Goal: Task Accomplishment & Management: Use online tool/utility

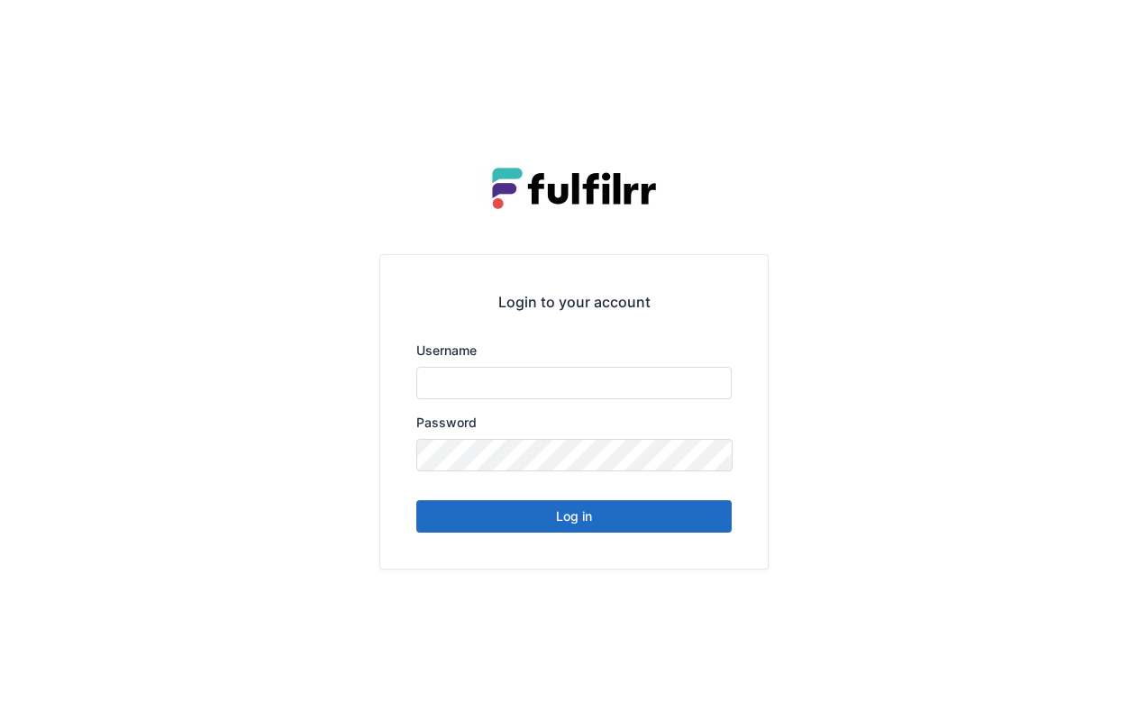
type input "*******"
click at [625, 525] on button "Log in" at bounding box center [574, 516] width 316 height 32
type input "*******"
click at [633, 513] on button "Log in" at bounding box center [574, 516] width 316 height 32
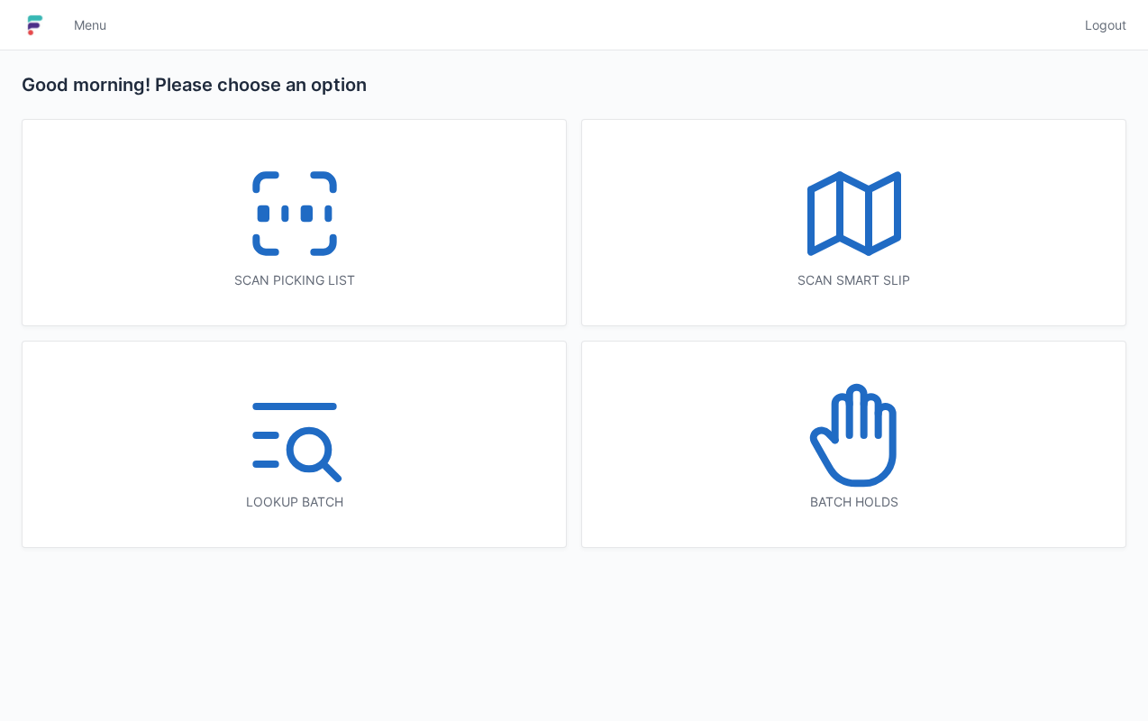
click at [460, 243] on div "Scan picking list" at bounding box center [295, 223] width 544 height 206
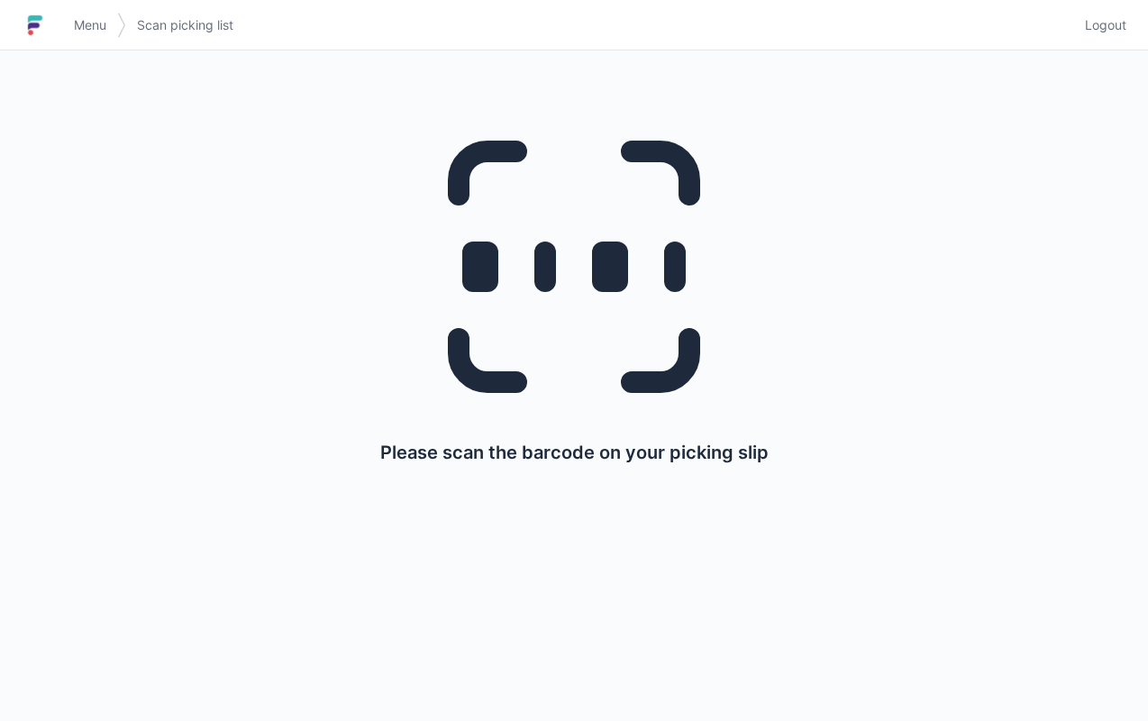
click at [100, 27] on span "Menu" at bounding box center [90, 25] width 32 height 18
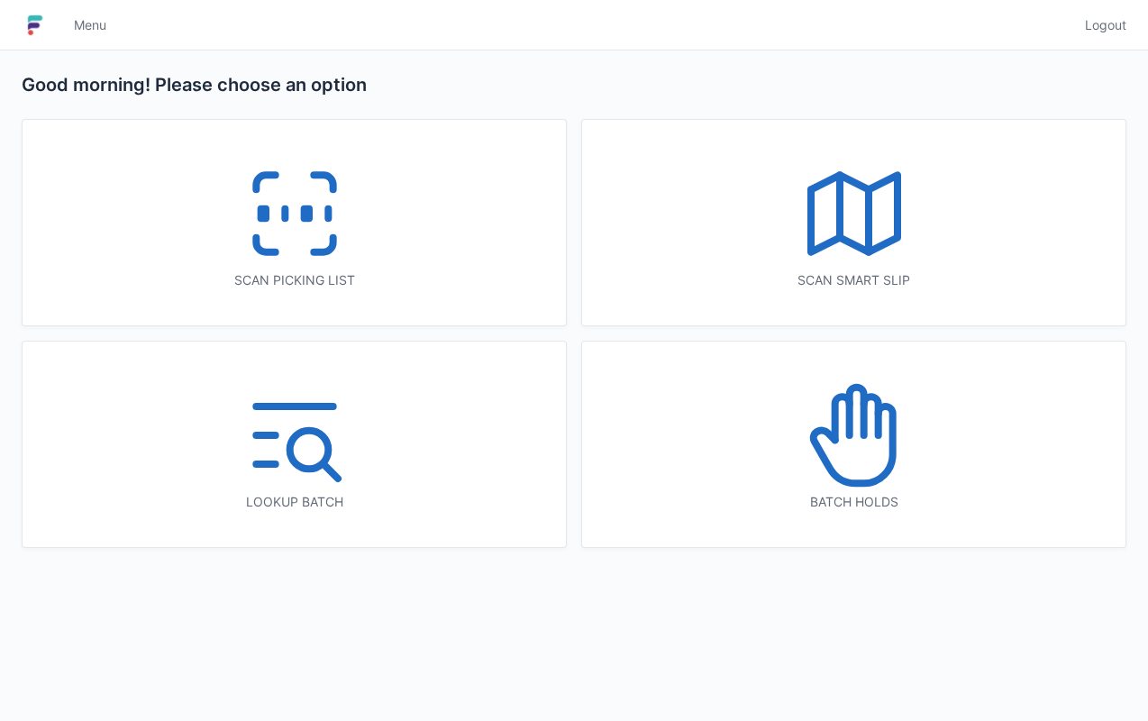
click at [856, 254] on icon at bounding box center [854, 213] width 115 height 115
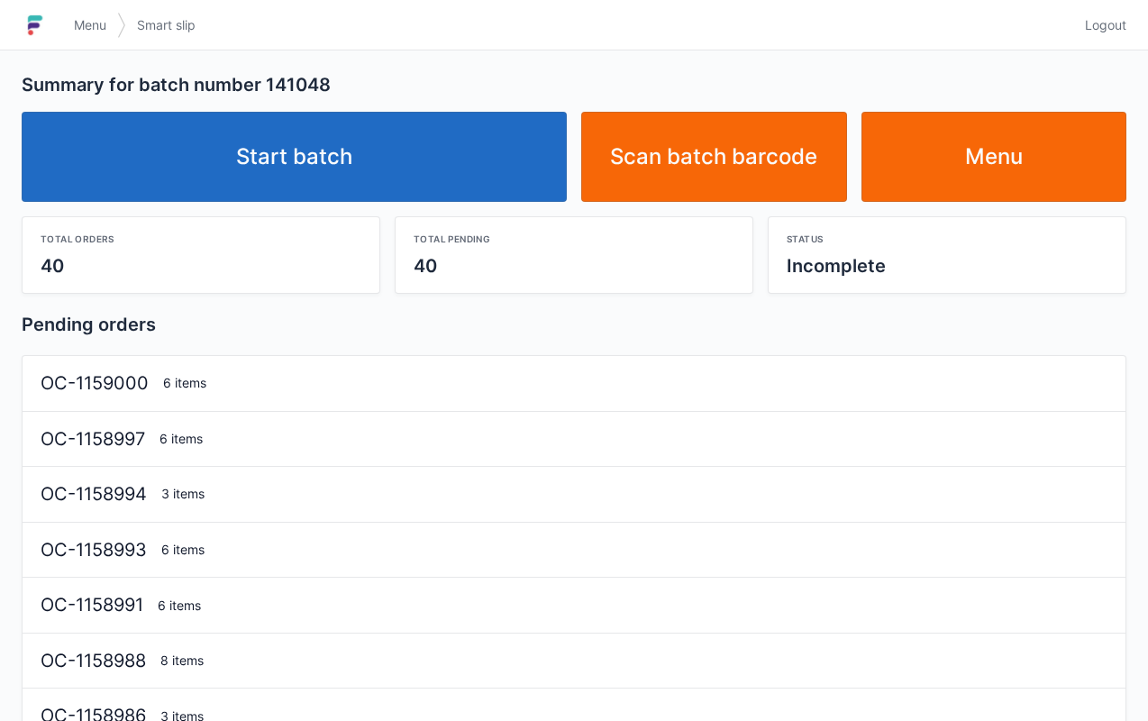
click at [486, 173] on link "Start batch" at bounding box center [294, 157] width 545 height 90
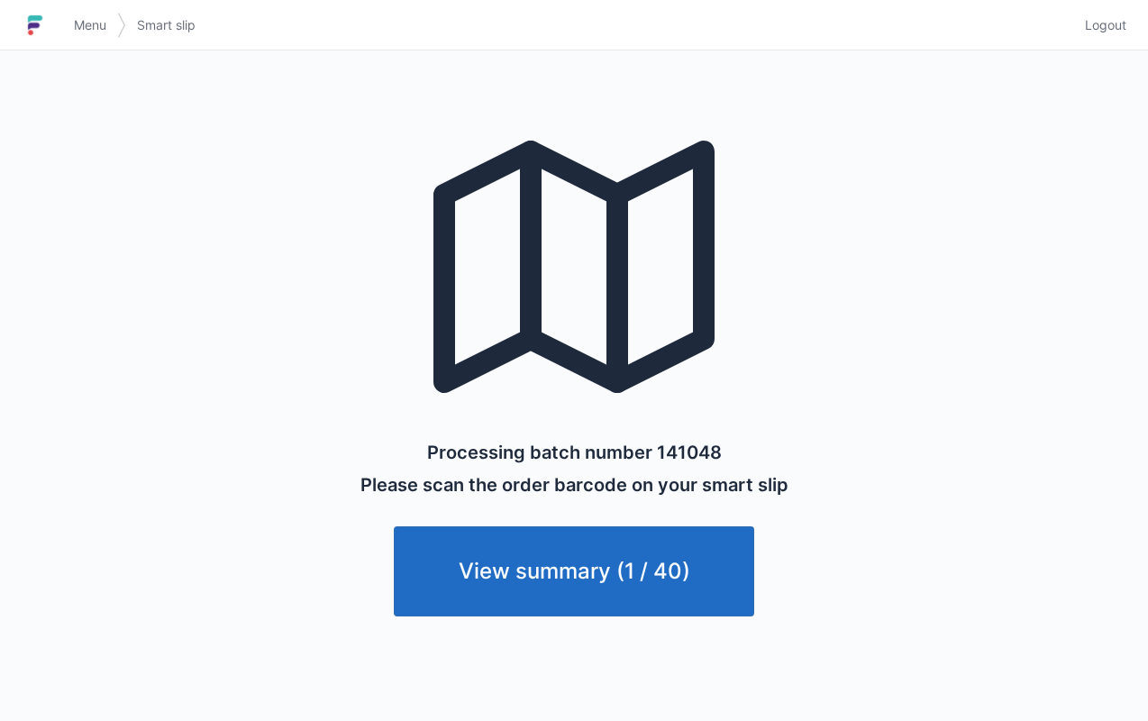
click at [92, 25] on span "Menu" at bounding box center [90, 25] width 32 height 18
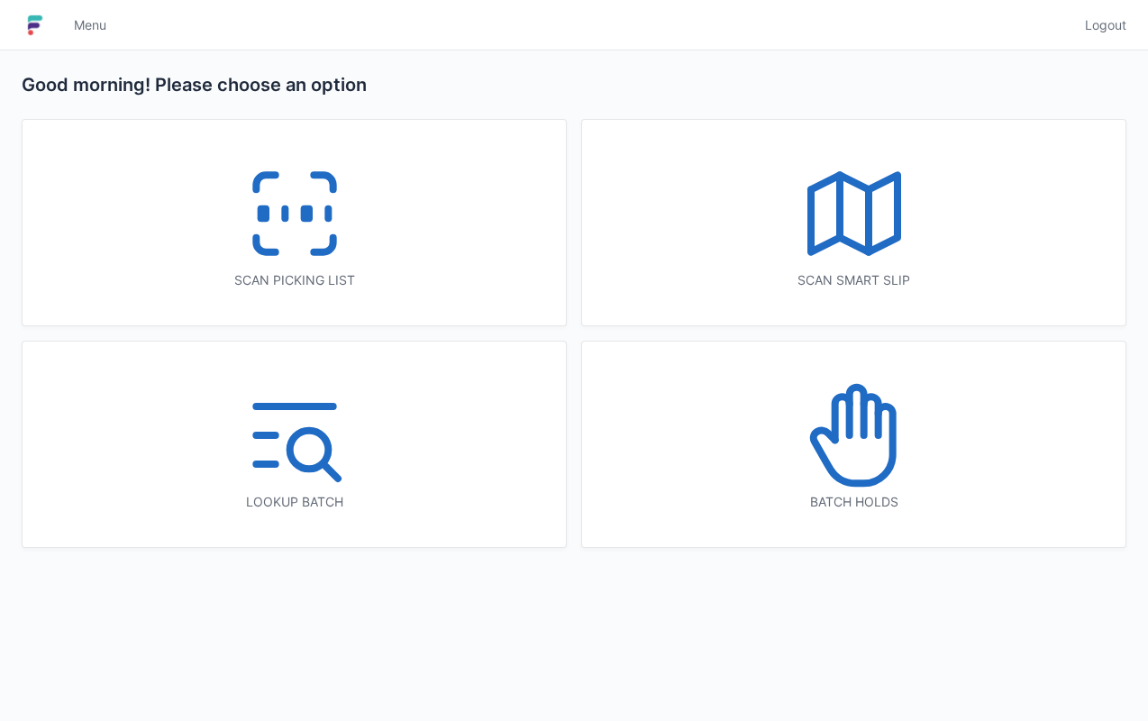
click at [333, 189] on icon at bounding box center [323, 182] width 19 height 14
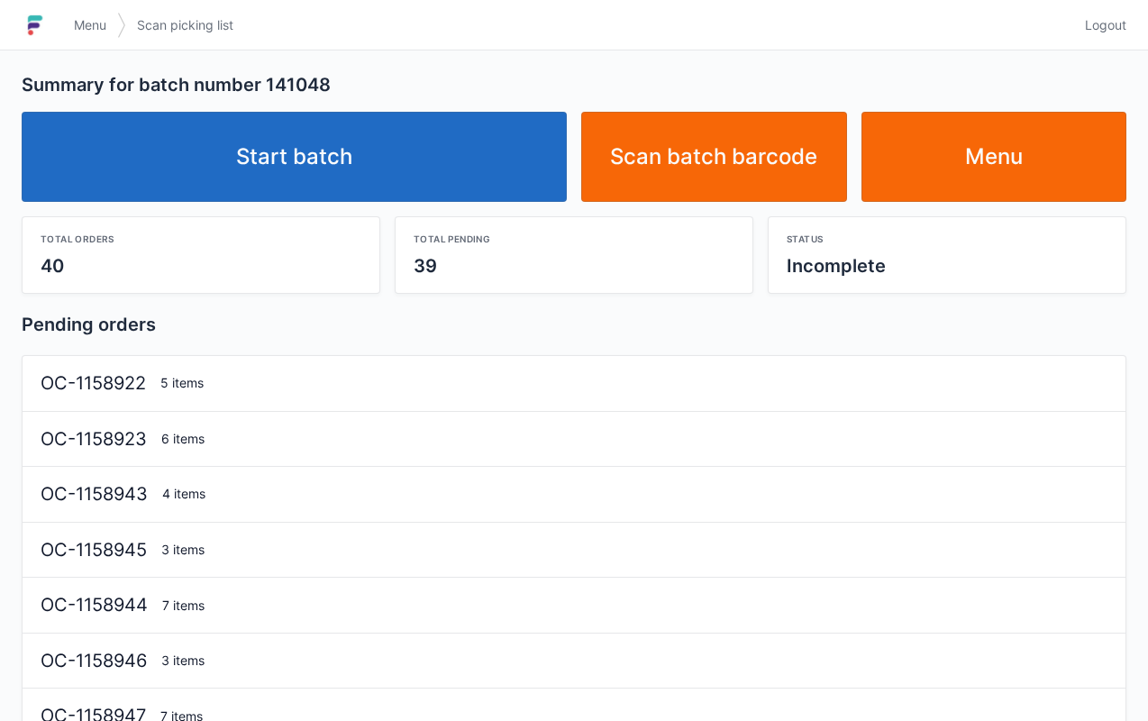
click at [471, 159] on link "Start batch" at bounding box center [294, 157] width 545 height 90
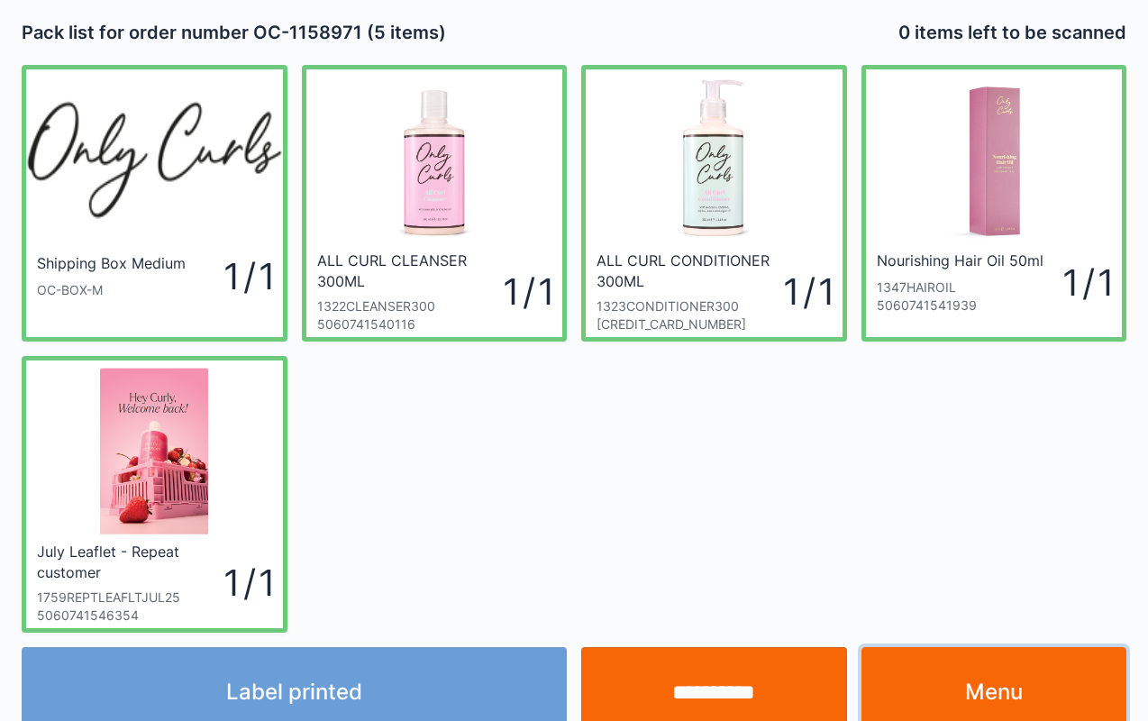
click at [981, 671] on link "Menu" at bounding box center [995, 692] width 266 height 90
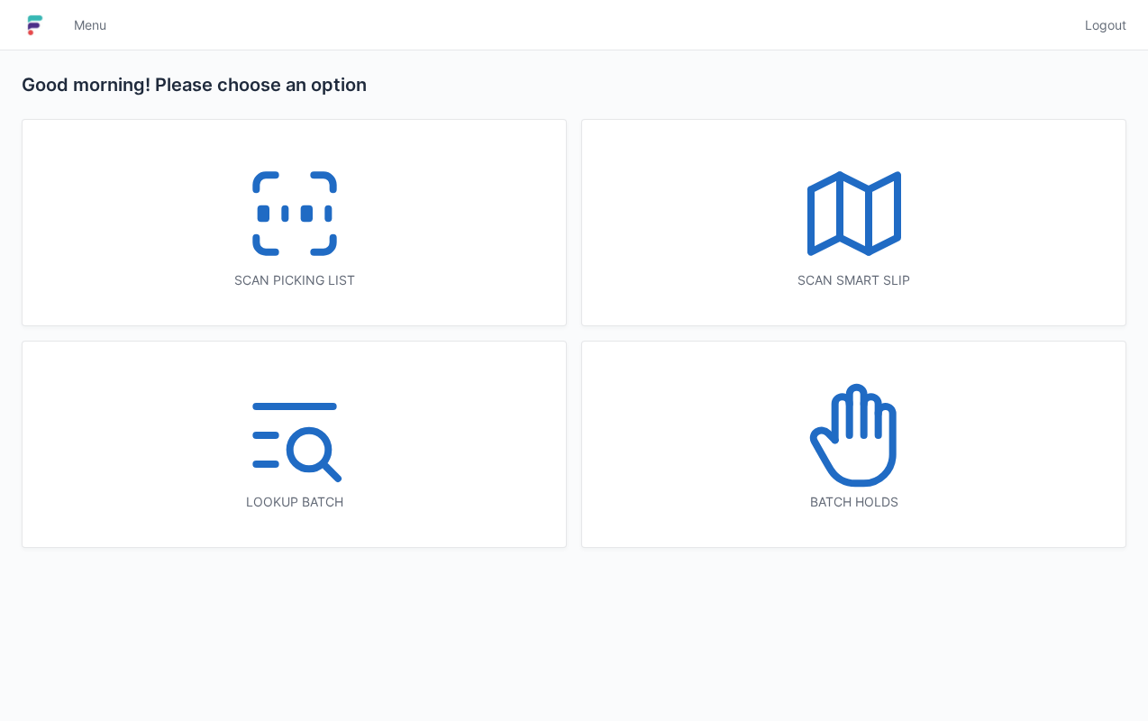
click at [327, 249] on icon at bounding box center [323, 245] width 19 height 14
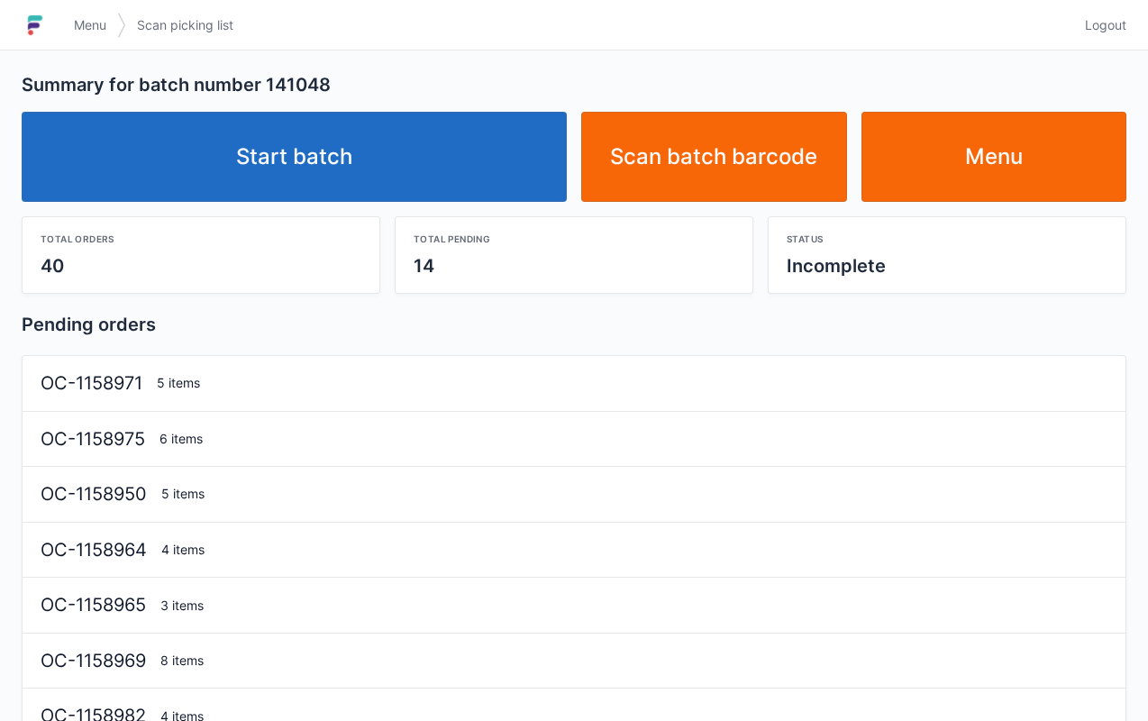
click at [471, 165] on link "Start batch" at bounding box center [294, 157] width 545 height 90
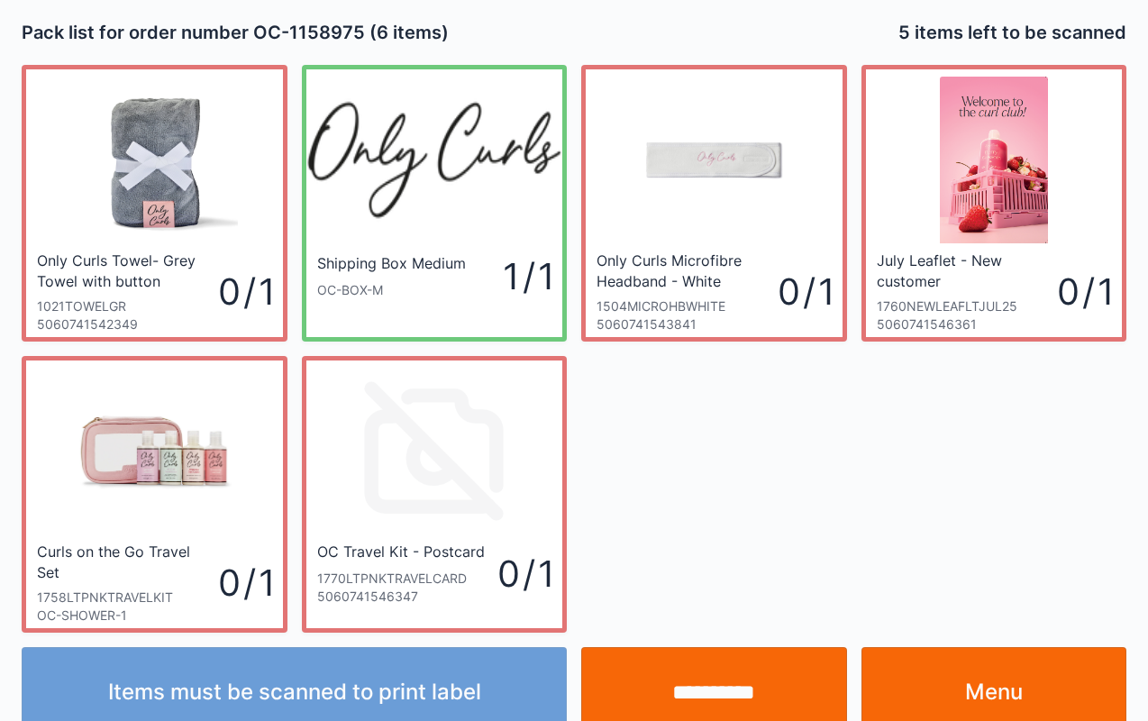
click at [725, 676] on input "**********" at bounding box center [714, 692] width 266 height 90
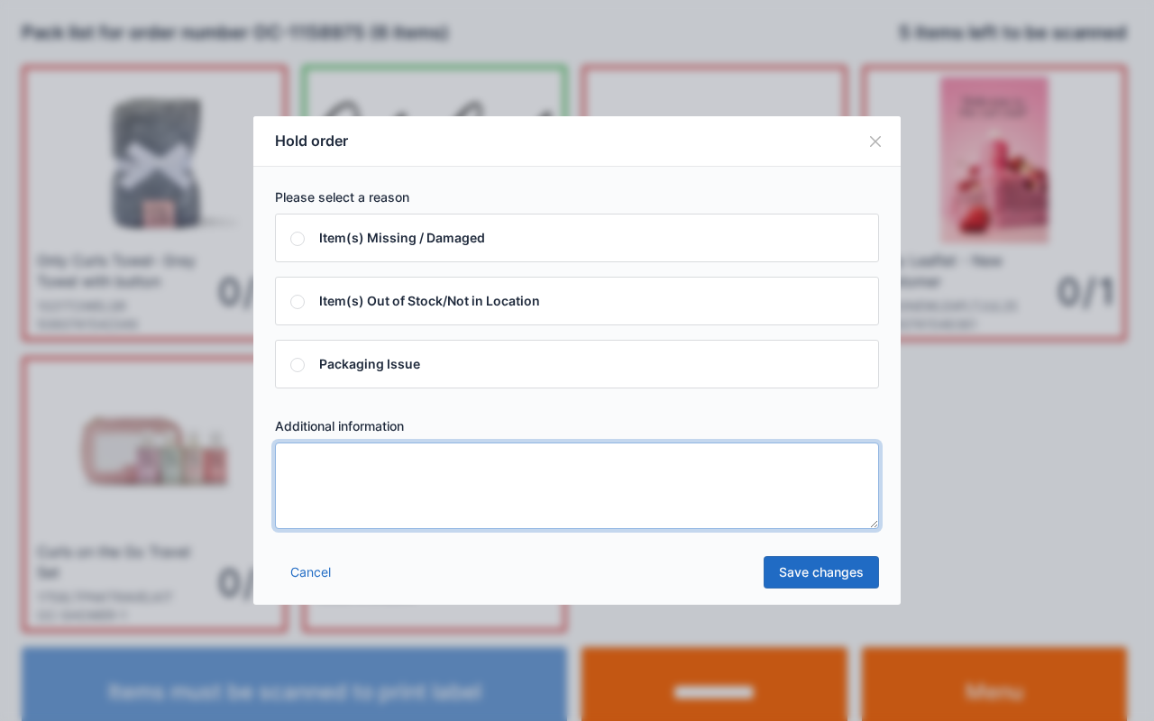
click at [636, 466] on textarea at bounding box center [577, 486] width 604 height 87
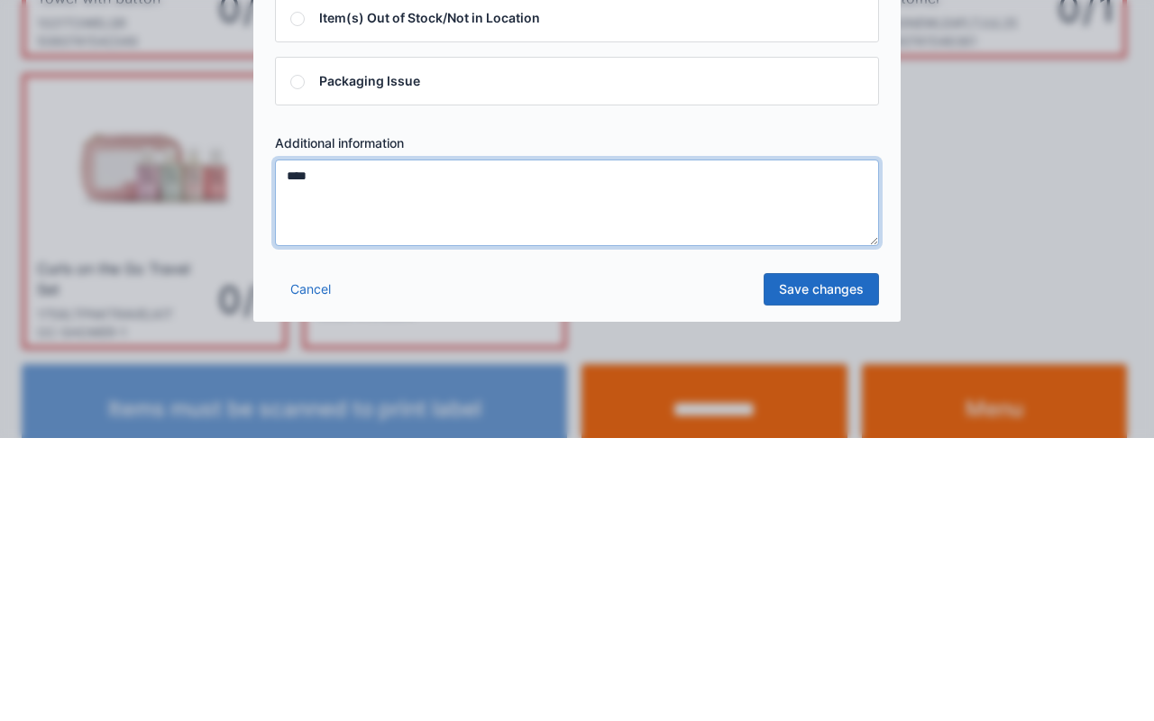
type textarea "****"
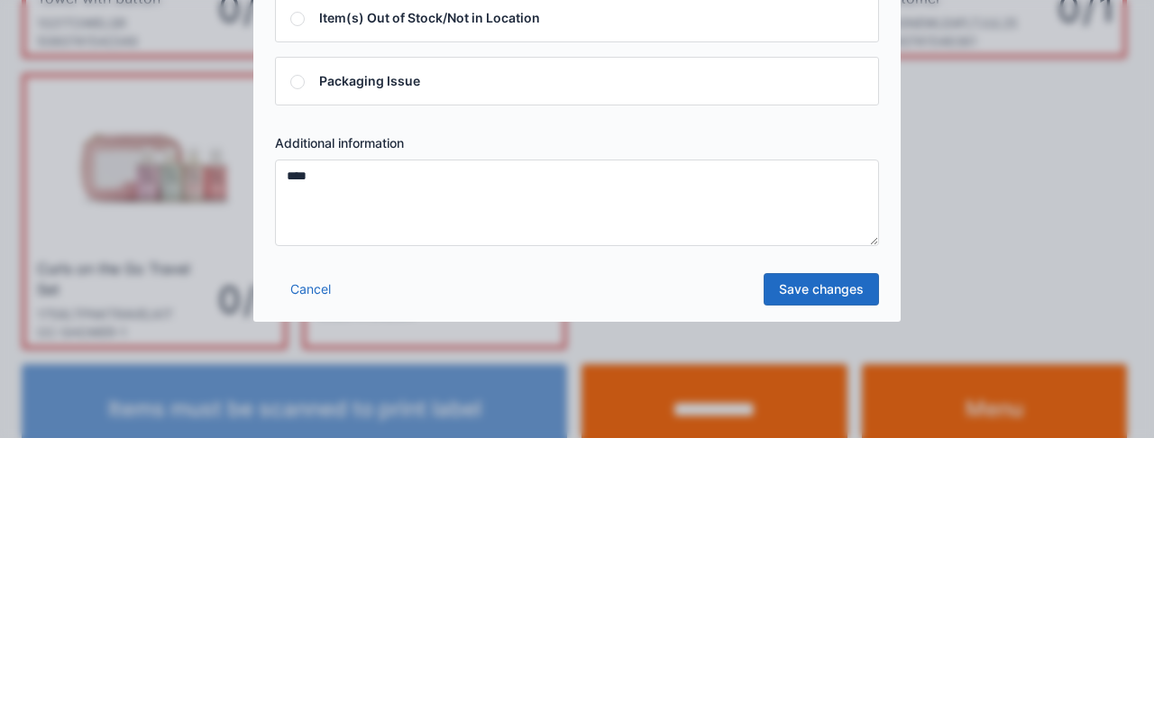
click at [848, 572] on link "Save changes" at bounding box center [821, 572] width 115 height 32
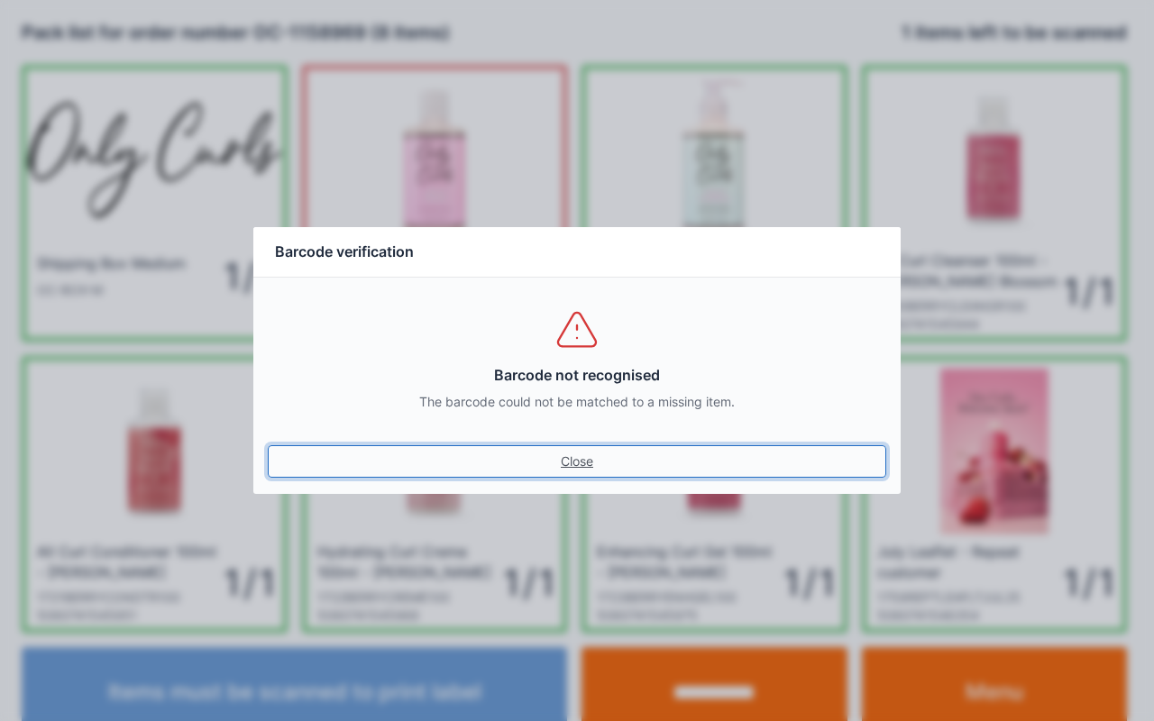
click at [571, 467] on link "Close" at bounding box center [577, 461] width 618 height 32
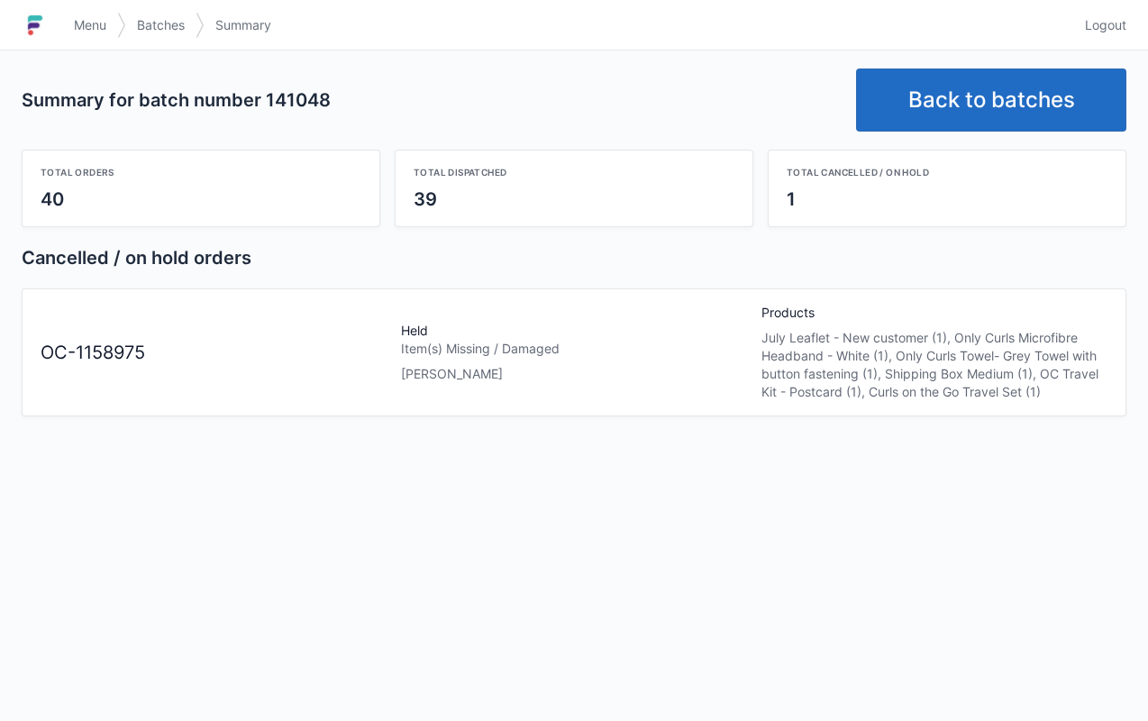
click at [1029, 86] on link "Back to batches" at bounding box center [991, 100] width 270 height 63
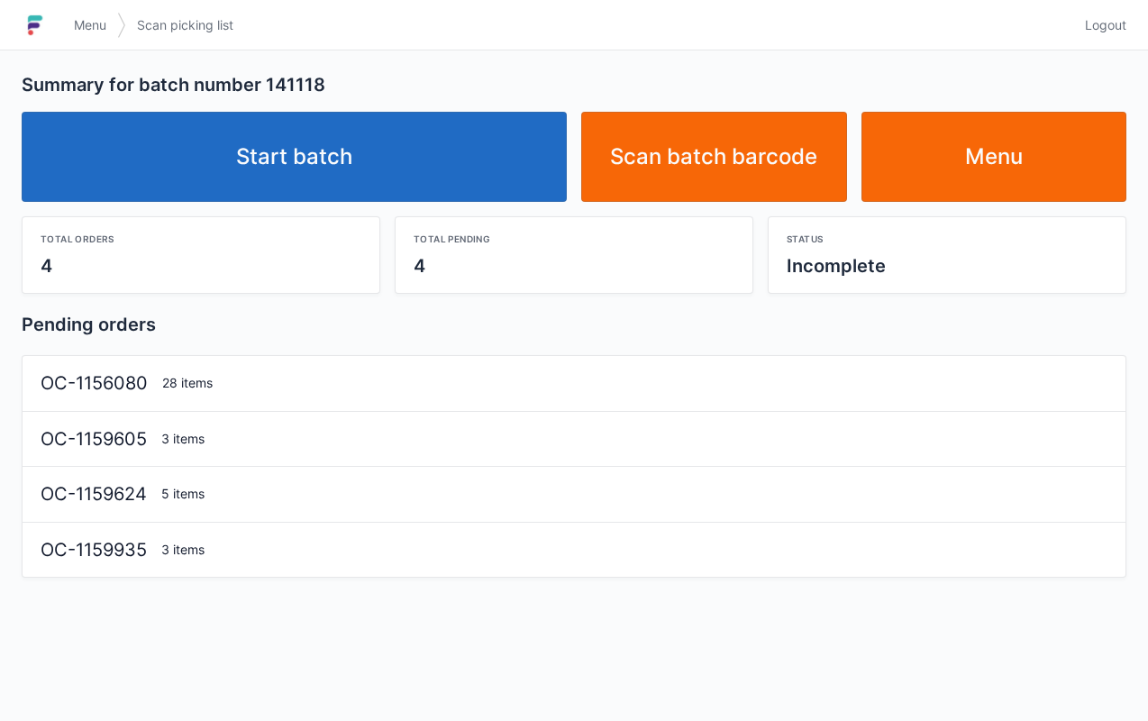
click at [516, 146] on link "Start batch" at bounding box center [294, 157] width 545 height 90
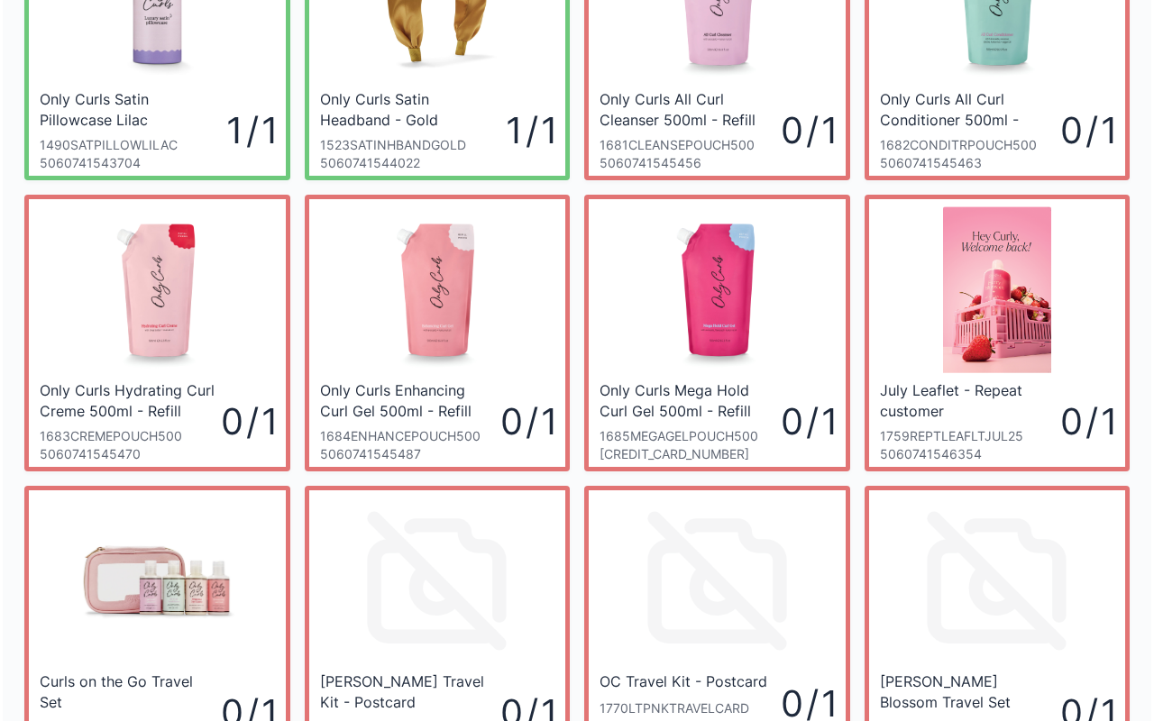
scroll to position [1035, 0]
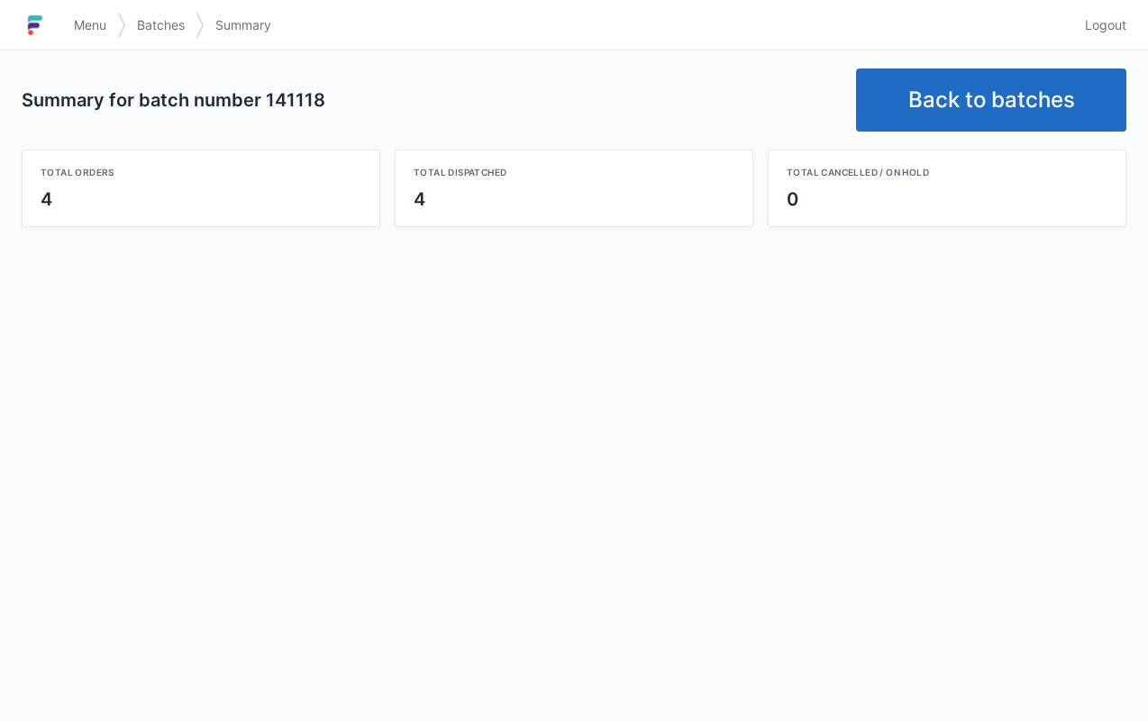
click at [950, 85] on link "Back to batches" at bounding box center [991, 100] width 270 height 63
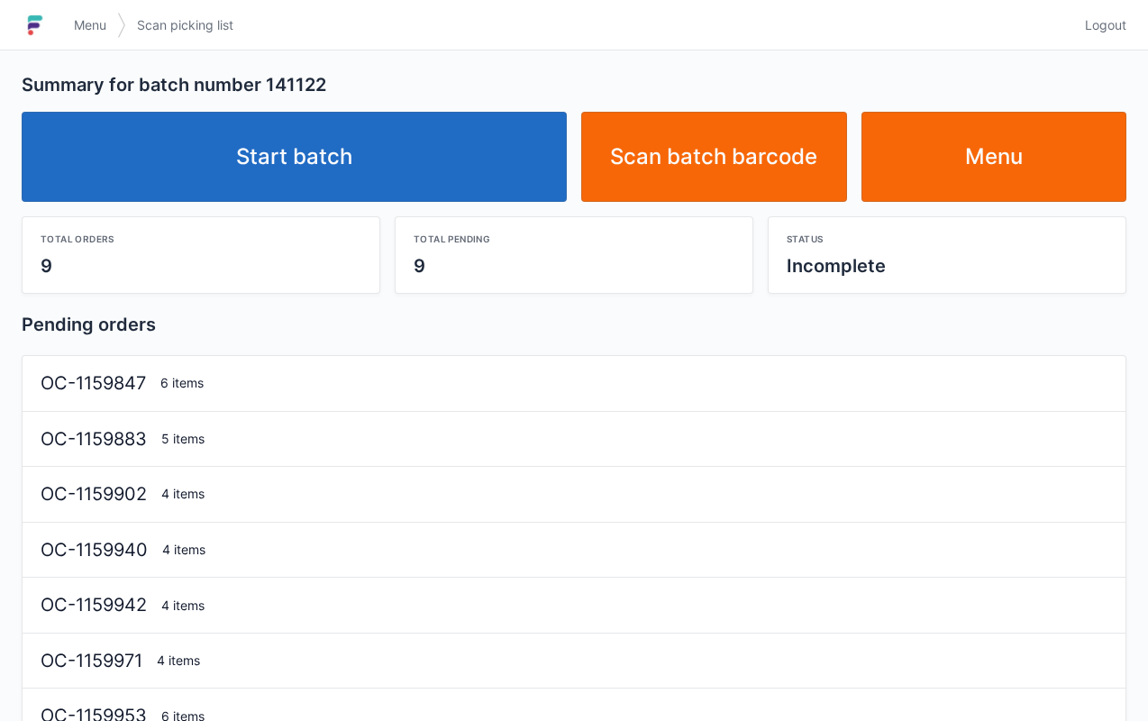
click at [485, 171] on link "Start batch" at bounding box center [294, 157] width 545 height 90
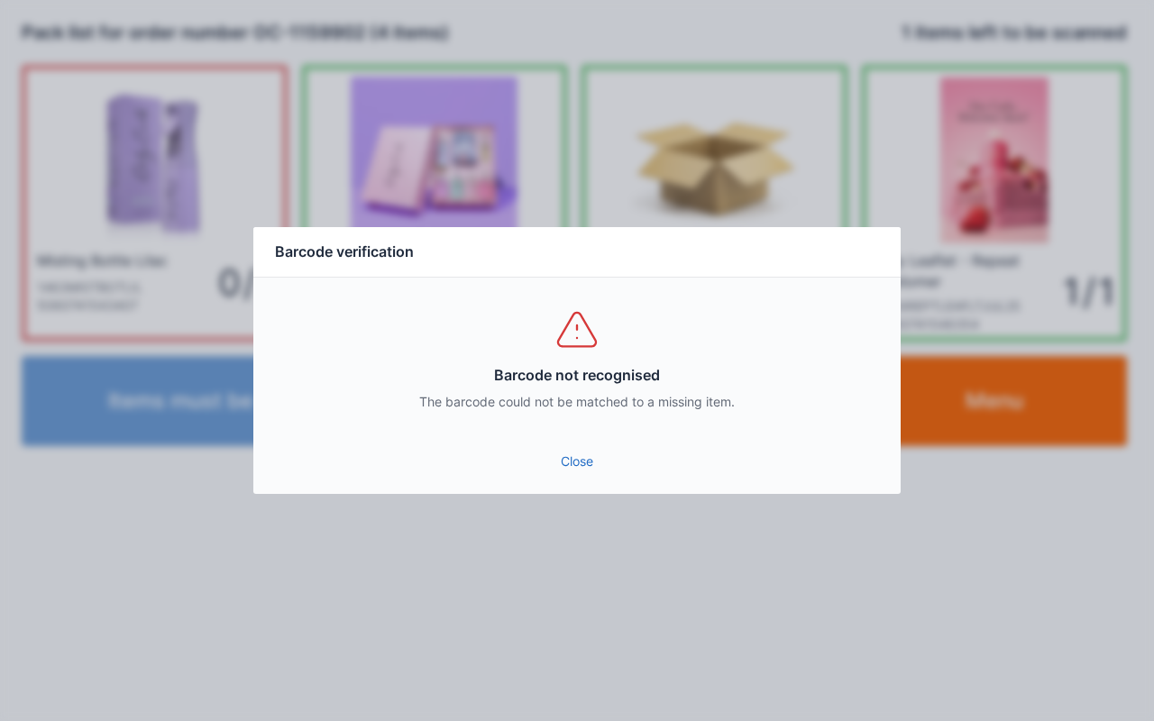
click at [584, 470] on link "Close" at bounding box center [577, 461] width 618 height 32
